Goal: Information Seeking & Learning: Learn about a topic

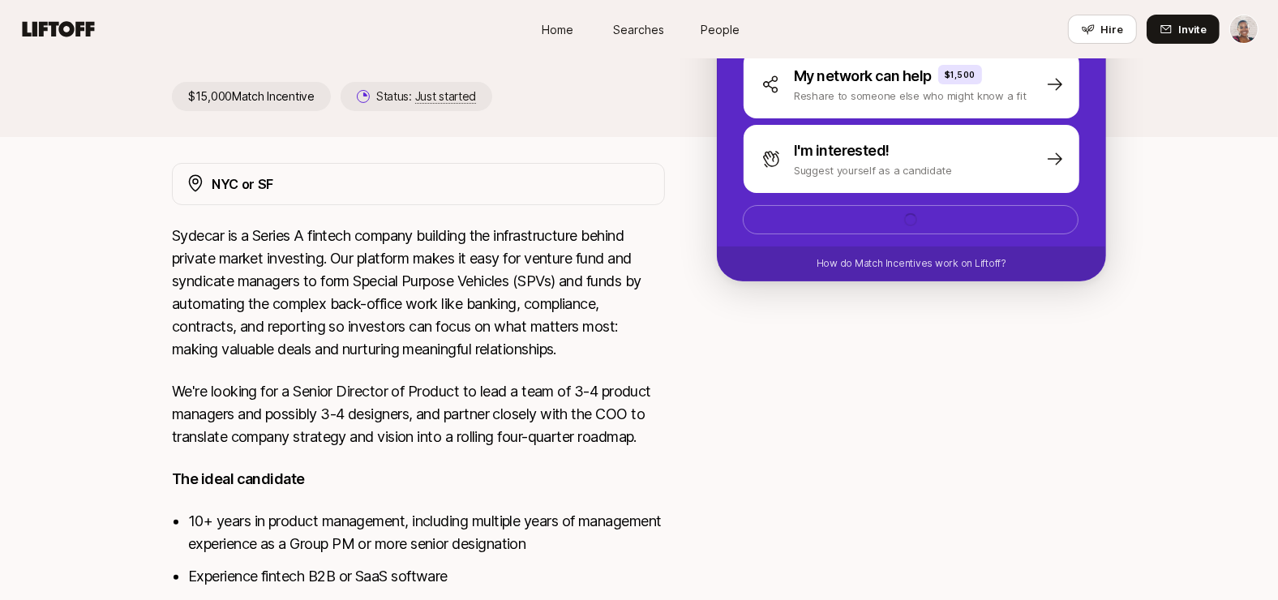
scroll to position [195, 0]
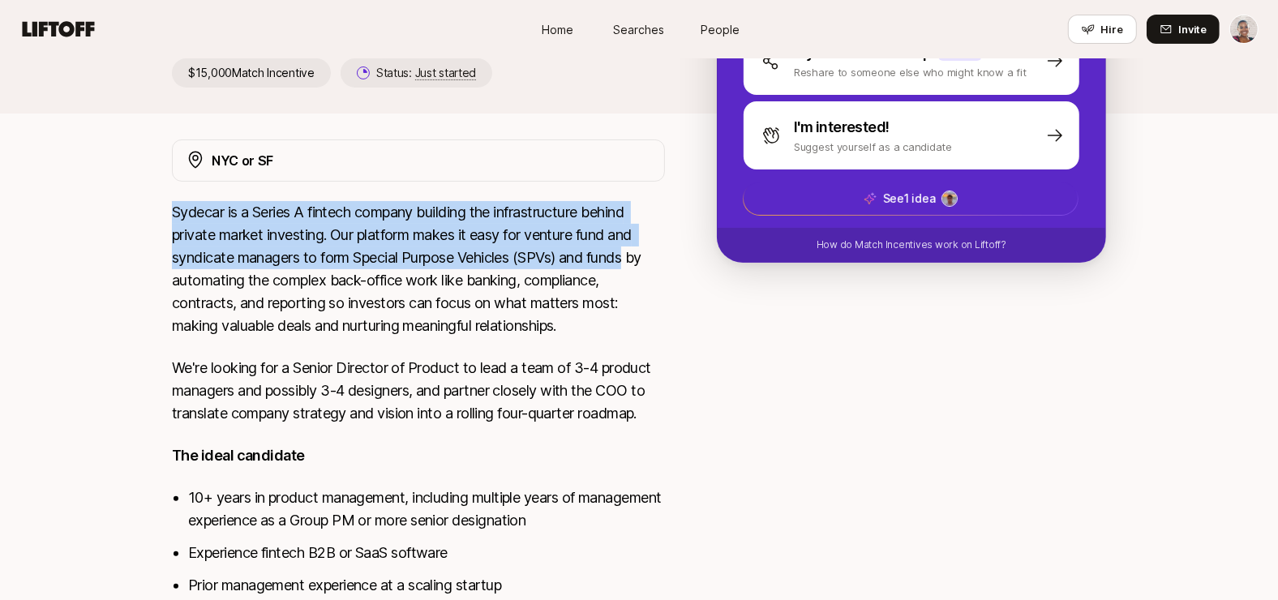
drag, startPoint x: 173, startPoint y: 211, endPoint x: 634, endPoint y: 256, distance: 463.7
click at [634, 256] on p "Sydecar is a Series A fintech company building the infrastructure behind privat…" at bounding box center [418, 269] width 493 height 136
copy p "Sydecar is a Series A fintech company building the infrastructure behind privat…"
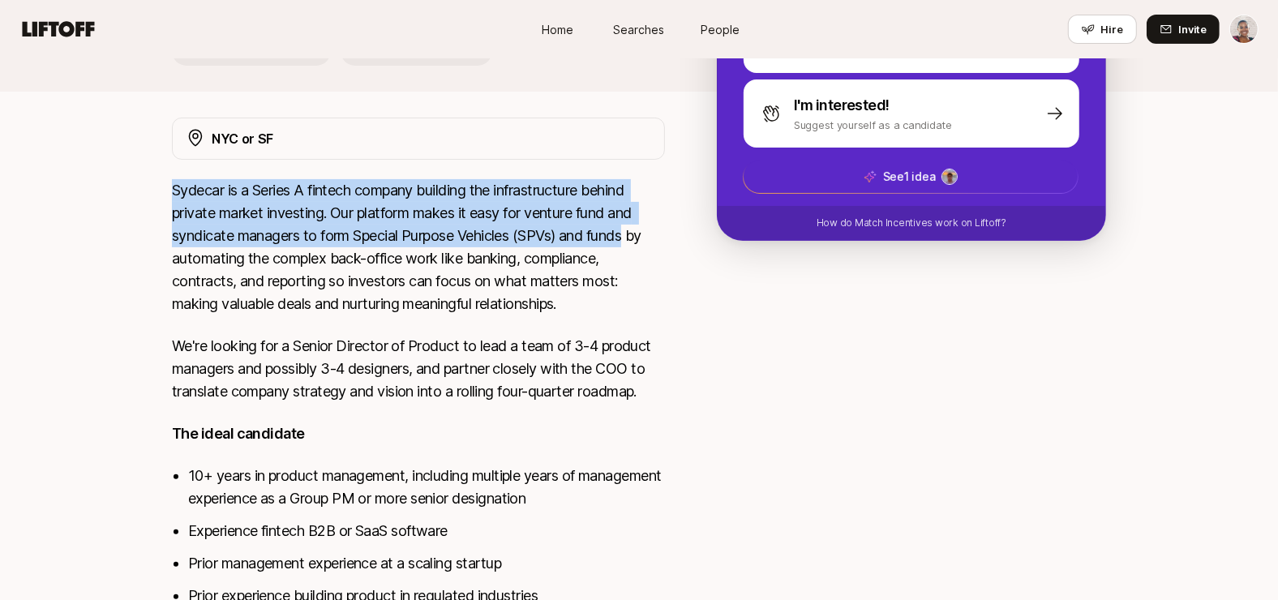
scroll to position [235, 0]
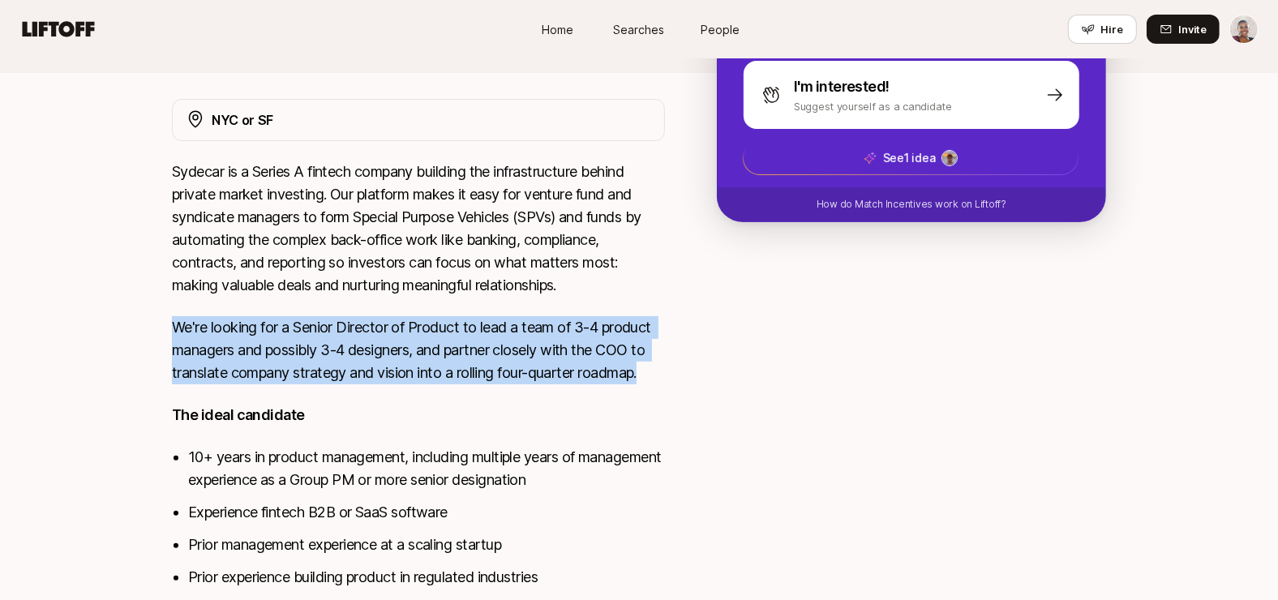
drag, startPoint x: 174, startPoint y: 325, endPoint x: 651, endPoint y: 367, distance: 479.5
click at [651, 367] on p "We're looking for a Senior Director of Product to lead a team of 3-4 product ma…" at bounding box center [418, 350] width 493 height 68
copy p "We're looking for a Senior Director of Product to lead a team of 3-4 product ma…"
